Goal: Information Seeking & Learning: Learn about a topic

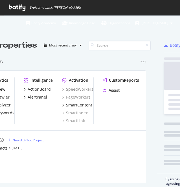
scroll to position [128, 187]
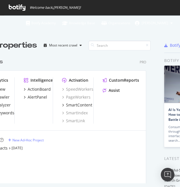
drag, startPoint x: 9, startPoint y: 116, endPoint x: 6, endPoint y: 114, distance: 4.6
click at [6, 114] on div "RealKeywords" at bounding box center [1, 113] width 27 height 6
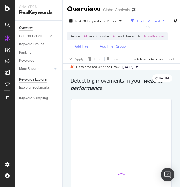
click at [30, 78] on div "Keywords Explorer" at bounding box center [33, 80] width 28 height 6
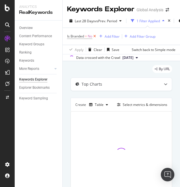
click at [95, 36] on icon at bounding box center [94, 37] width 5 height 6
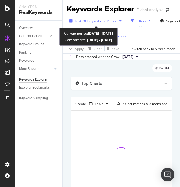
click at [86, 22] on span "Last 28 Days" at bounding box center [85, 21] width 20 height 5
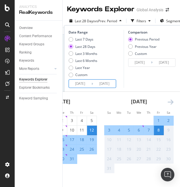
click at [83, 83] on input "[DATE]" at bounding box center [80, 84] width 23 height 8
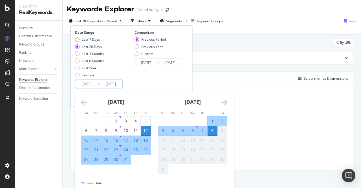
click at [86, 101] on icon "Move backward to switch to the previous month." at bounding box center [84, 102] width 6 height 7
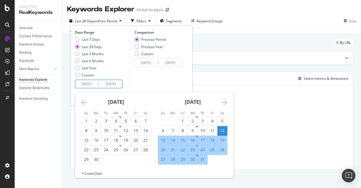
click at [83, 102] on icon "Move backward to switch to the previous month." at bounding box center [84, 102] width 6 height 7
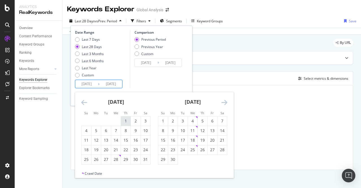
click at [124, 121] on div "1" at bounding box center [126, 121] width 10 height 6
type input "[DATE]"
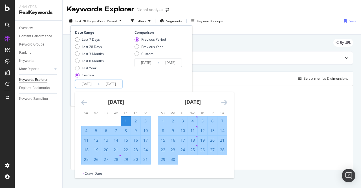
click at [146, 159] on div "31" at bounding box center [146, 159] width 10 height 6
type input "[DATE]"
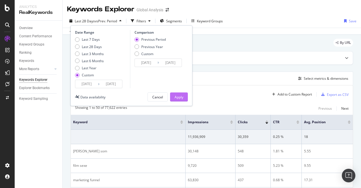
click at [180, 94] on div "Apply" at bounding box center [179, 97] width 9 height 8
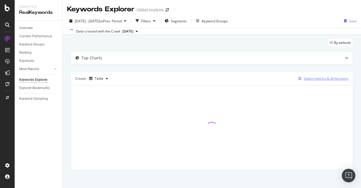
click at [180, 81] on button "Select metrics & dimensions" at bounding box center [322, 78] width 52 height 7
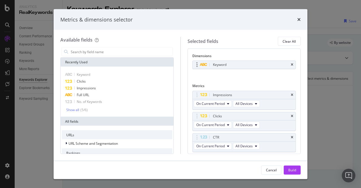
click at [180, 64] on div "Keyword" at bounding box center [244, 65] width 103 height 8
click at [122, 51] on input "modal" at bounding box center [121, 51] width 102 height 8
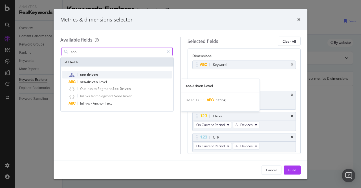
type input "seo"
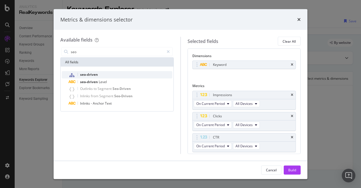
click at [87, 77] on div "seo-driven" at bounding box center [121, 74] width 104 height 7
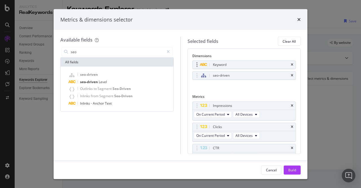
click at [180, 65] on div "Keyword" at bounding box center [244, 65] width 103 height 8
click at [180, 63] on icon "times" at bounding box center [292, 64] width 3 height 3
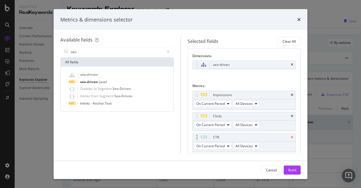
click at [180, 135] on icon "times" at bounding box center [292, 136] width 3 height 3
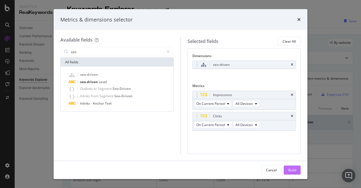
click at [180, 168] on div "Build" at bounding box center [292, 169] width 8 height 5
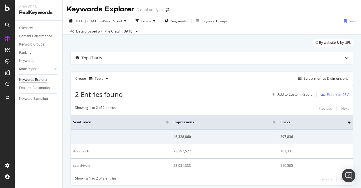
click at [126, 129] on th "seo-driven" at bounding box center [121, 122] width 100 height 15
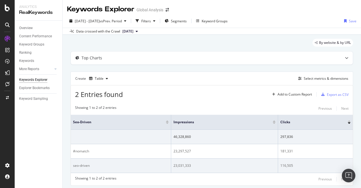
click at [176, 165] on div "23,031,333" at bounding box center [224, 165] width 102 height 5
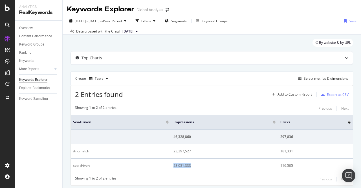
copy div "23,031,333"
click at [147, 71] on div "Create Table Select metrics & dimensions" at bounding box center [212, 78] width 283 height 14
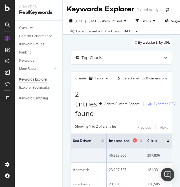
scroll to position [40, 0]
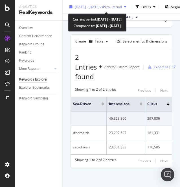
click at [98, 9] on div "[DATE] - [DATE] vs Prev. Period" at bounding box center [98, 6] width 47 height 5
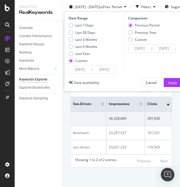
click at [85, 69] on input "[DATE]" at bounding box center [80, 70] width 23 height 8
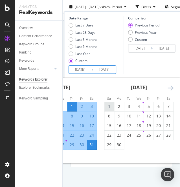
click at [111, 104] on div "1" at bounding box center [109, 107] width 10 height 6
type input "[DATE]"
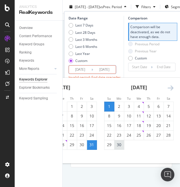
click at [122, 147] on div "30" at bounding box center [119, 145] width 10 height 6
type input "[DATE]"
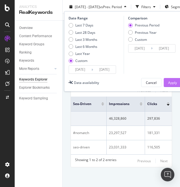
click at [169, 82] on div "Apply" at bounding box center [172, 82] width 9 height 5
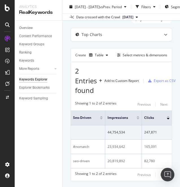
scroll to position [23, 0]
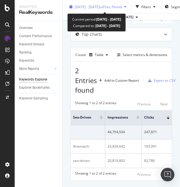
click at [105, 9] on div "[DATE] - [DATE] vs Prev. Period" at bounding box center [98, 6] width 47 height 5
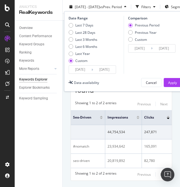
click at [80, 71] on input "[DATE]" at bounding box center [80, 70] width 23 height 8
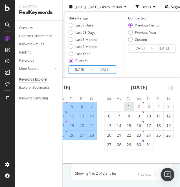
click at [125, 106] on div "1" at bounding box center [129, 107] width 10 height 6
type input "[DATE]"
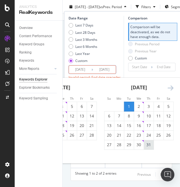
click at [146, 144] on div "31" at bounding box center [149, 145] width 10 height 6
type input "[DATE]"
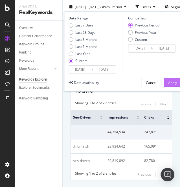
click at [175, 79] on div "Apply" at bounding box center [172, 82] width 9 height 8
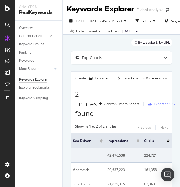
click at [175, 79] on div "By website & by URL Top Charts Create Table Select metrics & dimensions 2 Entri…" at bounding box center [121, 130] width 117 height 190
